Goal: Feedback & Contribution: Leave review/rating

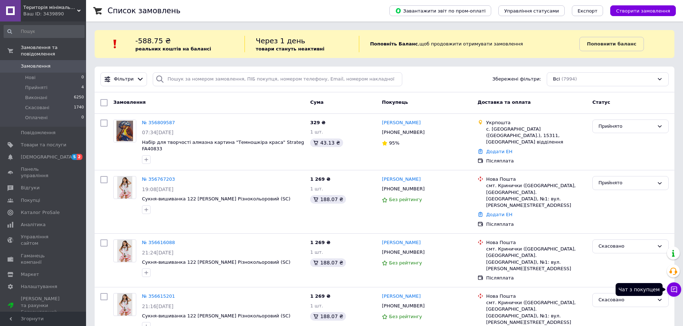
click at [675, 293] on button "Чат з покупцем" at bounding box center [673, 290] width 14 height 14
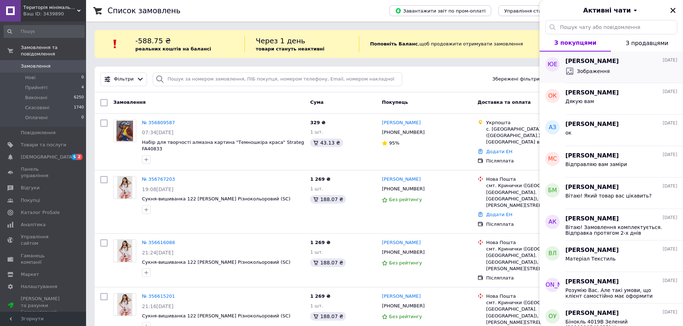
click at [633, 66] on div "Зображення" at bounding box center [621, 71] width 112 height 11
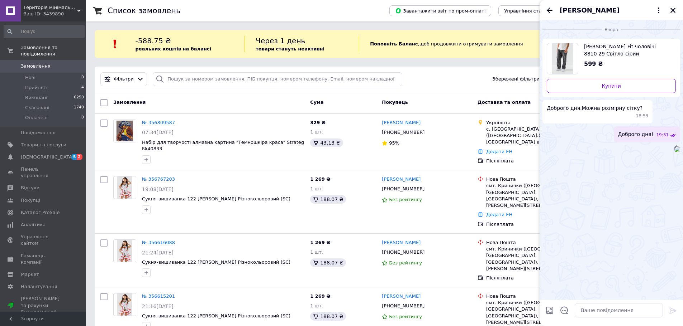
click at [554, 10] on div "[PERSON_NAME]" at bounding box center [610, 10] width 143 height 20
click at [555, 10] on div "[PERSON_NAME]" at bounding box center [610, 10] width 143 height 20
click at [547, 17] on div "[PERSON_NAME]" at bounding box center [610, 10] width 143 height 20
click at [464, 78] on div "Фільтри Збережені фільтри: Всі (7994)" at bounding box center [384, 79] width 574 height 14
click at [674, 12] on icon "Закрити" at bounding box center [672, 10] width 5 height 5
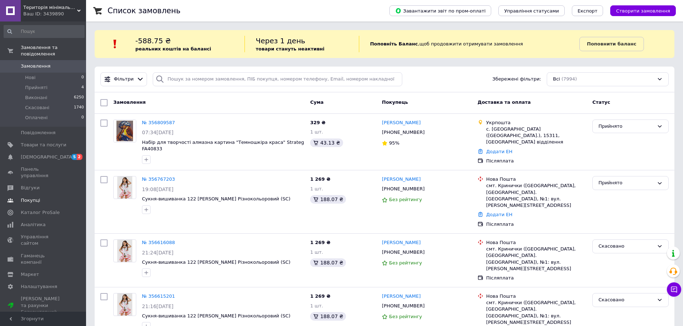
click at [25, 185] on span "Відгуки" at bounding box center [30, 188] width 19 height 6
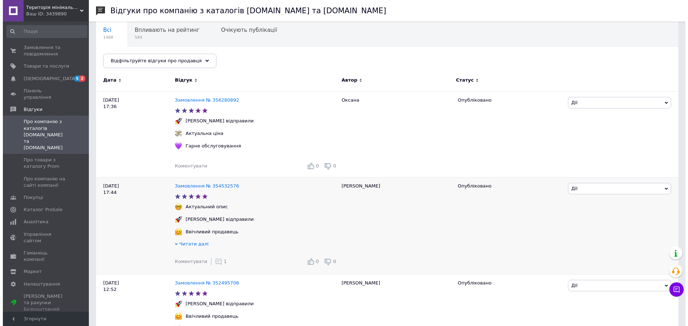
scroll to position [72, 0]
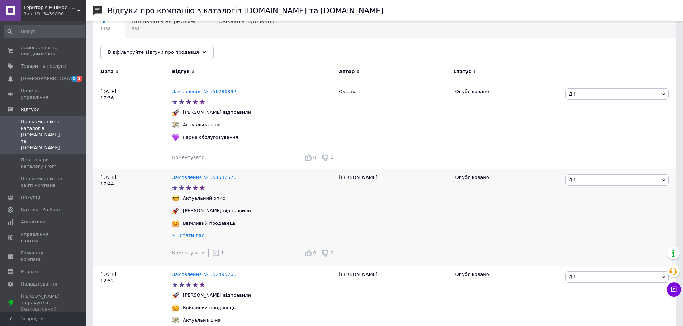
click at [213, 257] on icon at bounding box center [215, 253] width 7 height 7
